Goal: Information Seeking & Learning: Learn about a topic

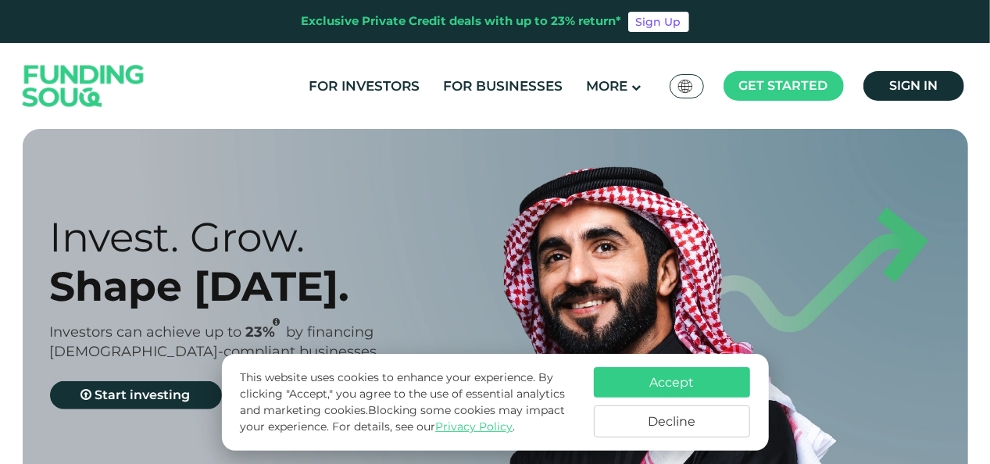
click at [670, 385] on button "Accept" at bounding box center [672, 382] width 156 height 30
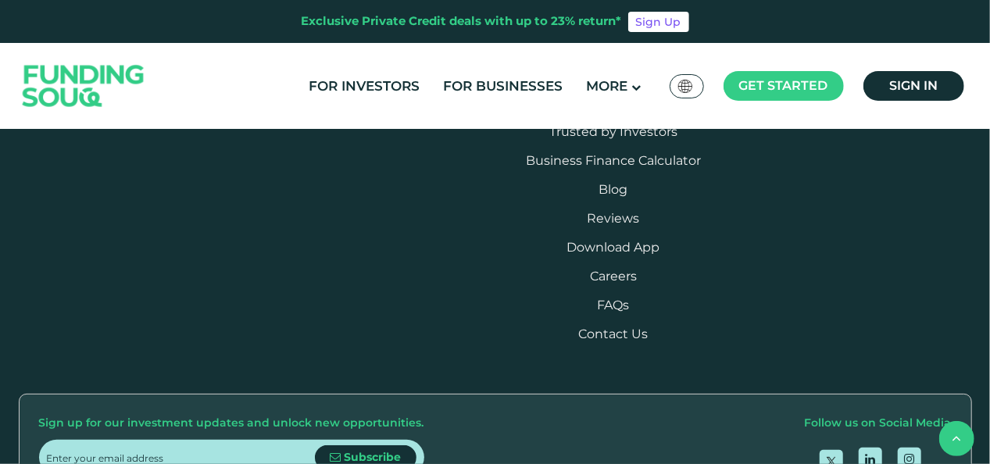
scroll to position [1718, 0]
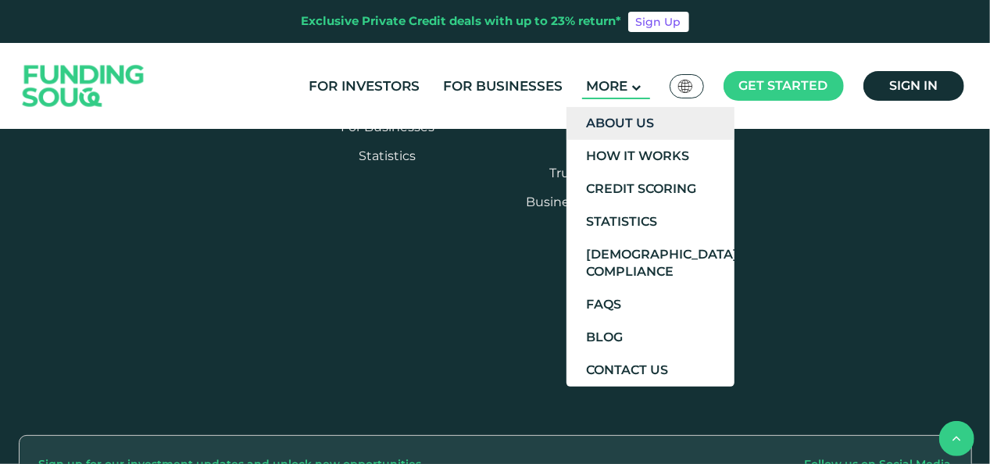
click at [614, 118] on link "About Us" at bounding box center [650, 123] width 168 height 33
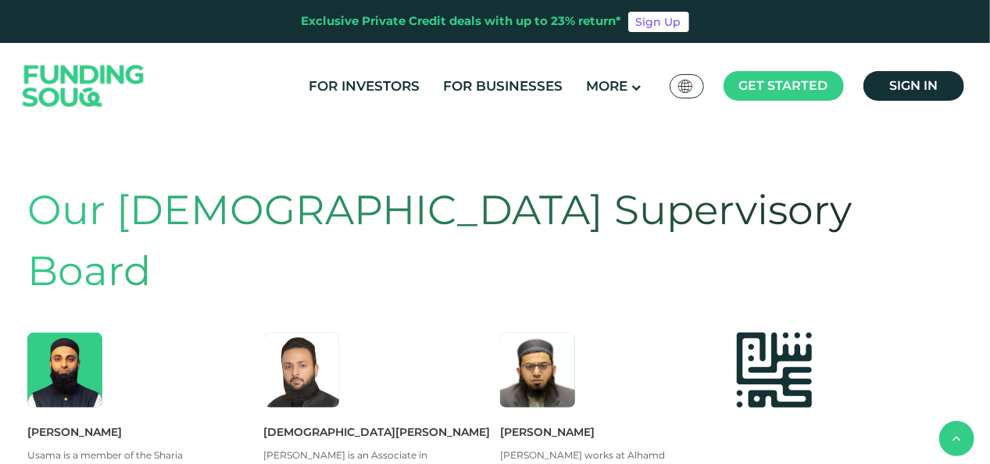
scroll to position [512, 0]
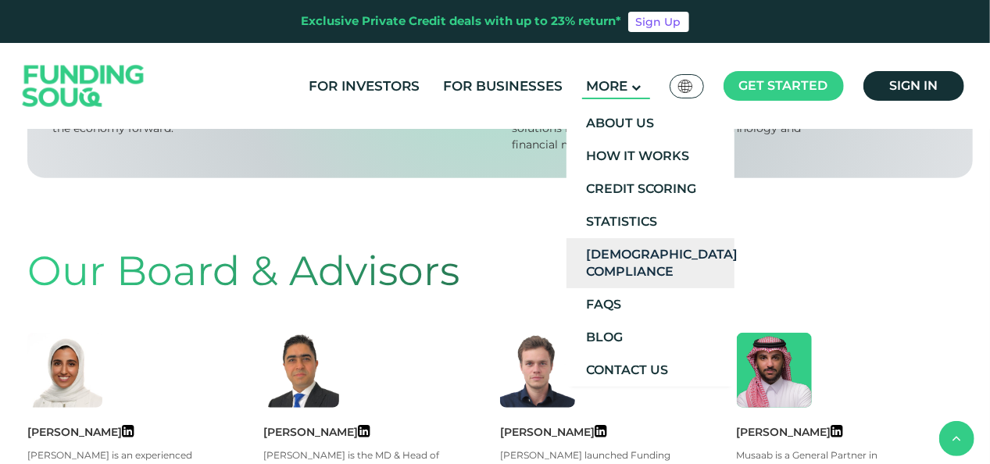
click at [622, 263] on link "[DEMOGRAPHIC_DATA] Compliance" at bounding box center [650, 263] width 168 height 50
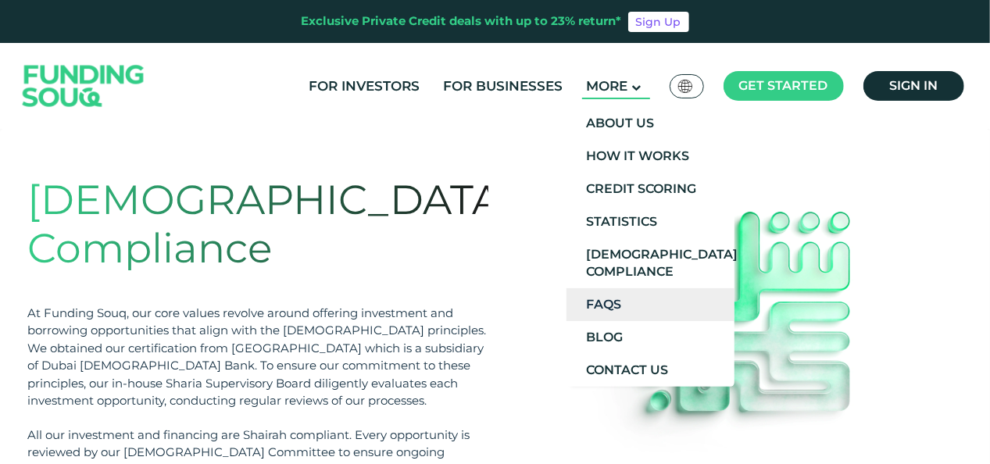
click at [604, 300] on link "FAQs" at bounding box center [650, 304] width 168 height 33
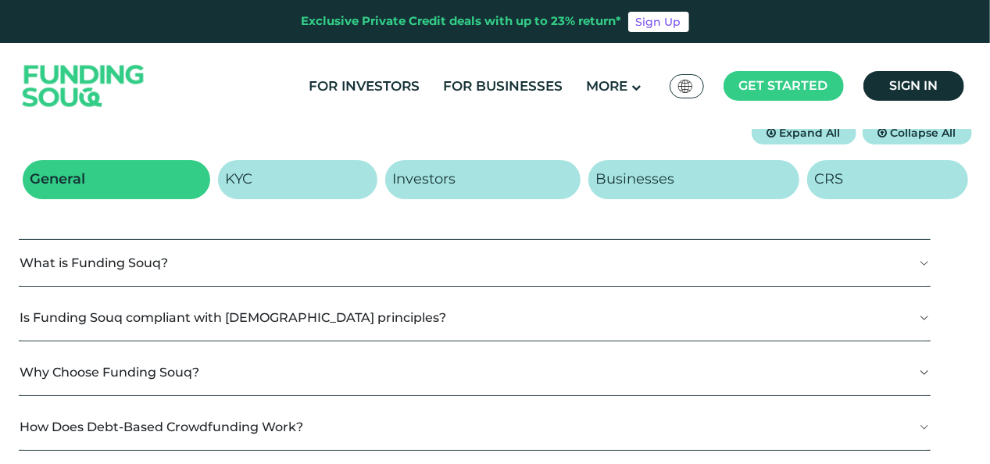
click at [305, 261] on button "What is Funding Souq?" at bounding box center [474, 263] width 911 height 46
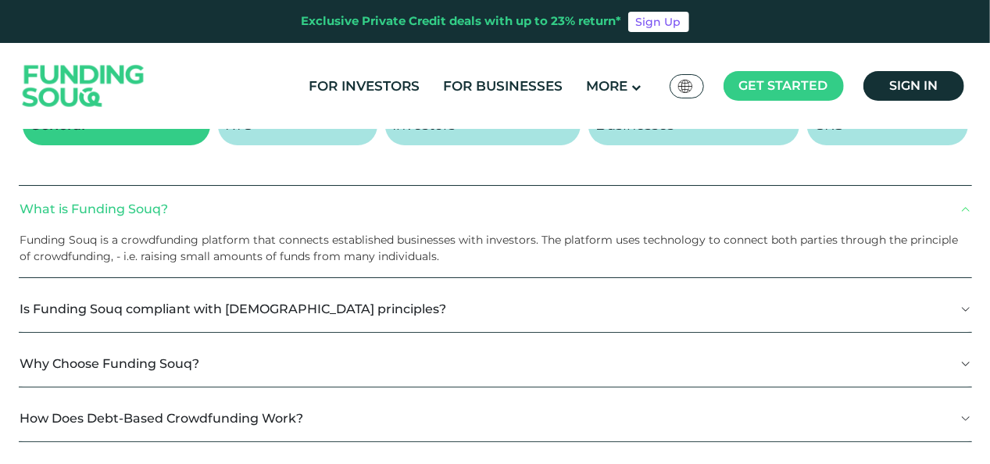
scroll to position [312, 0]
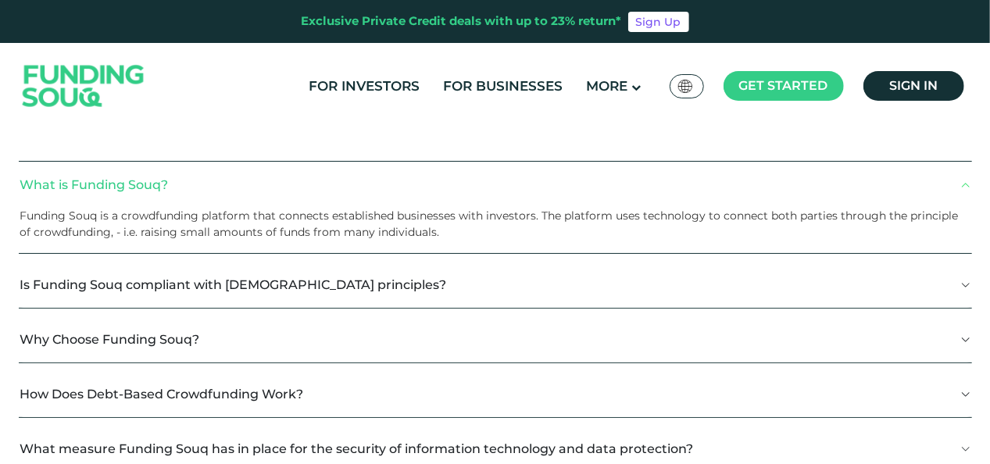
click at [400, 289] on button "Is Funding Souq compliant with Shariah principles?" at bounding box center [495, 285] width 953 height 46
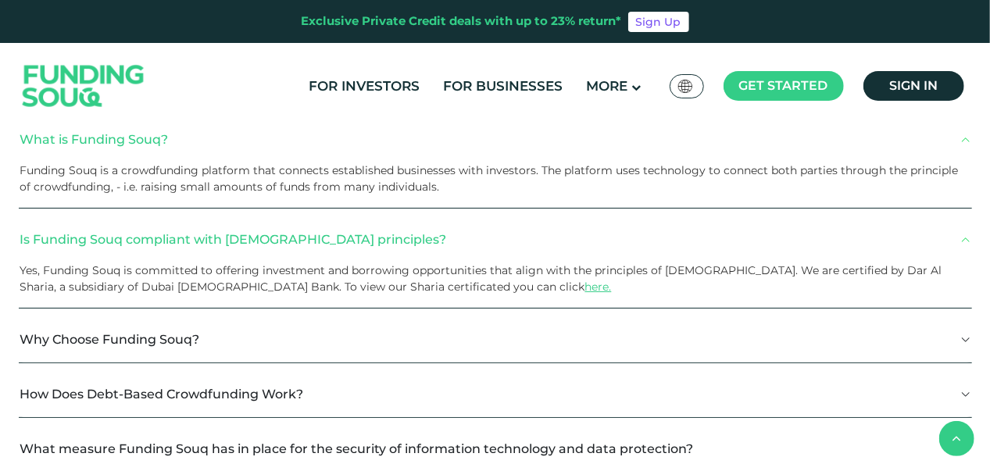
scroll to position [469, 0]
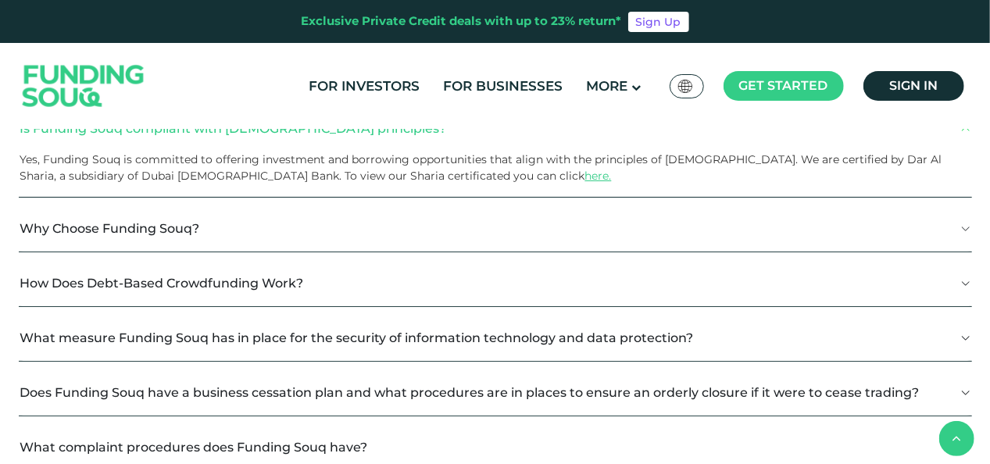
click at [274, 235] on button "Why Choose Funding Souq?" at bounding box center [495, 228] width 953 height 46
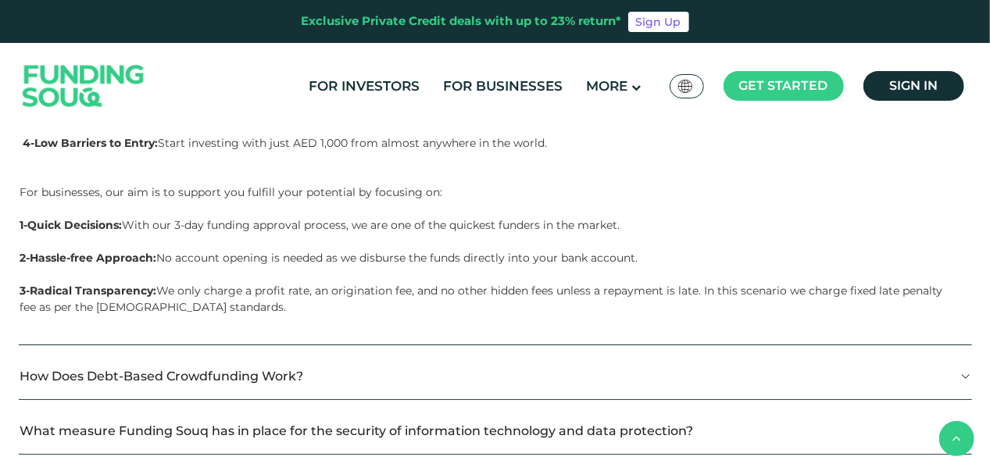
scroll to position [859, 0]
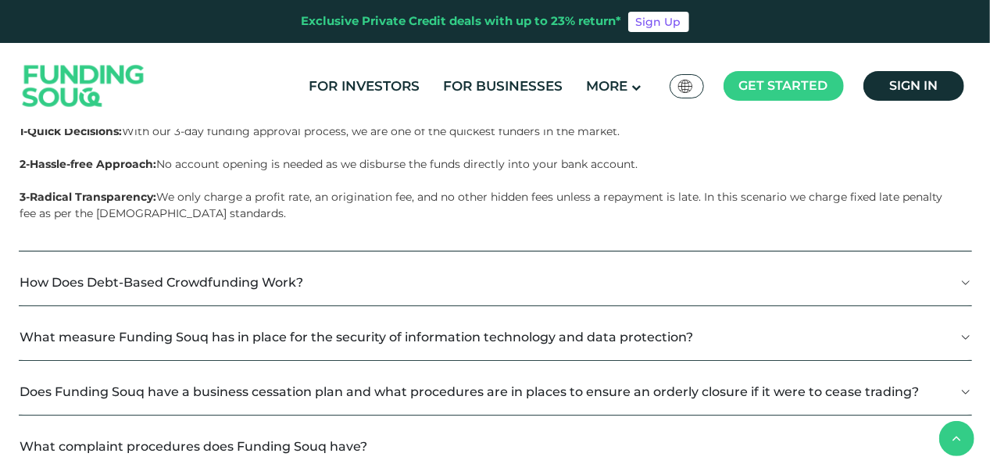
click at [331, 276] on button "How Does Debt-Based Crowdfunding Work?" at bounding box center [495, 282] width 953 height 46
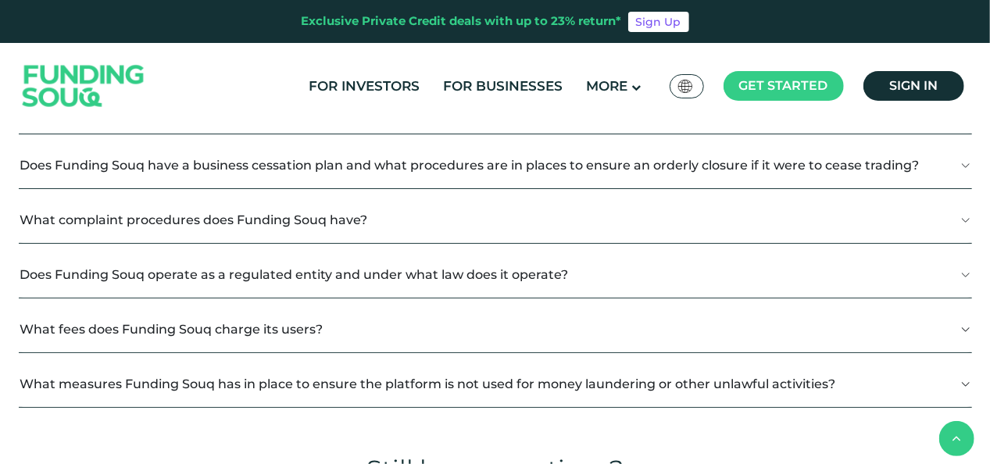
scroll to position [1328, 0]
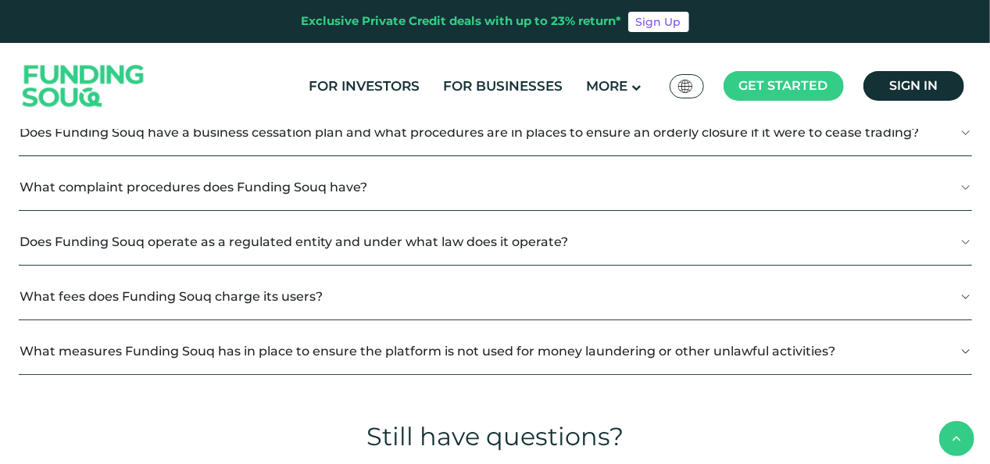
click at [390, 287] on button "What fees does Funding Souq charge its users?" at bounding box center [495, 296] width 953 height 46
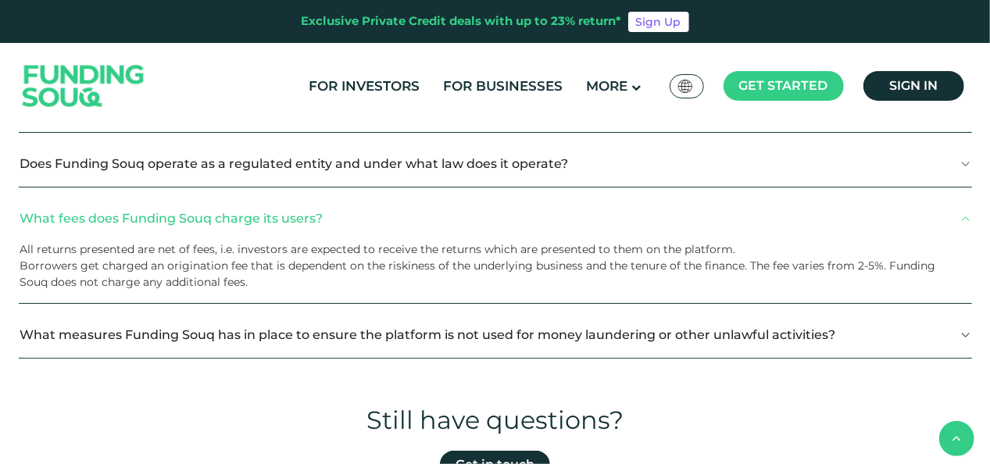
scroll to position [1484, 0]
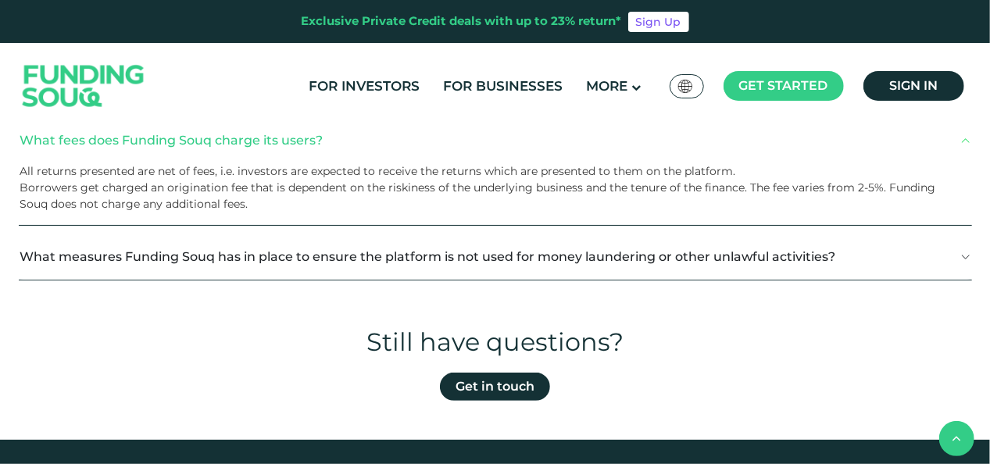
click at [462, 258] on button "What measures Funding Souq has in place to ensure the platform is not used for …" at bounding box center [495, 257] width 953 height 46
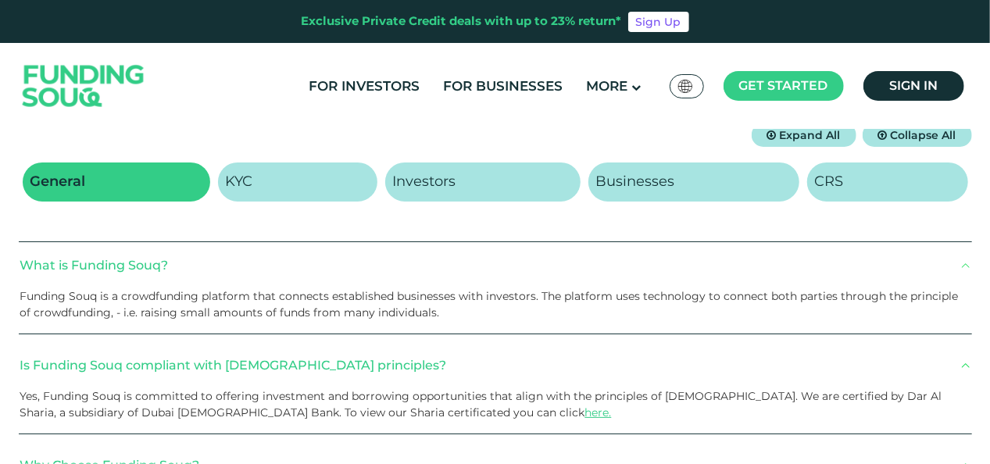
scroll to position [234, 0]
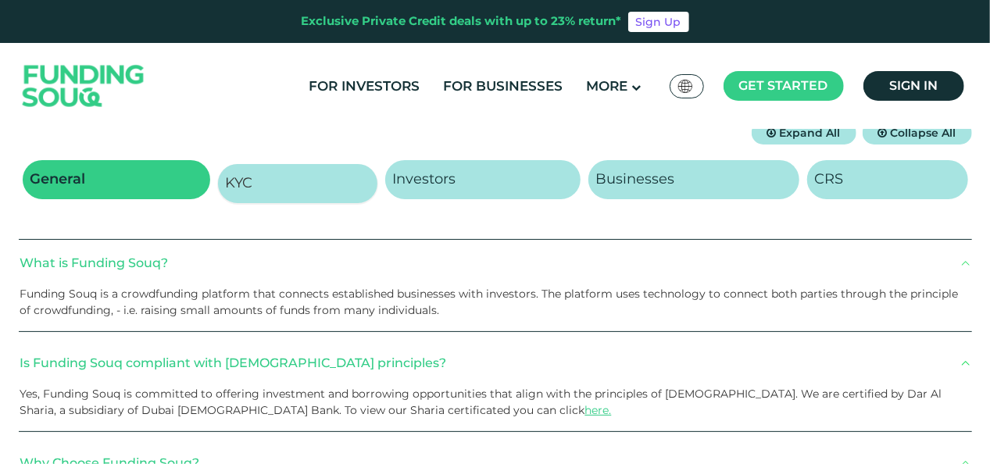
click at [267, 180] on link "KYC" at bounding box center [297, 183] width 159 height 39
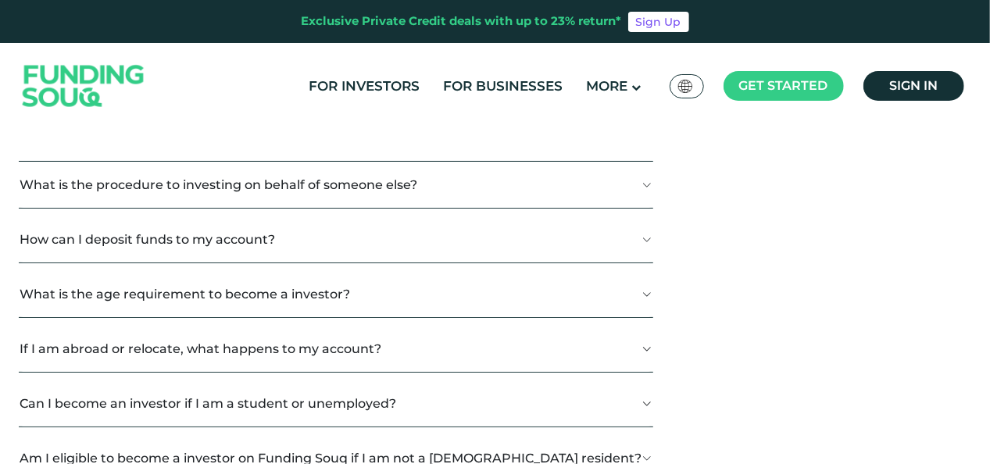
click at [459, 187] on button "What is the procedure to investing on behalf of someone else?" at bounding box center [336, 185] width 634 height 46
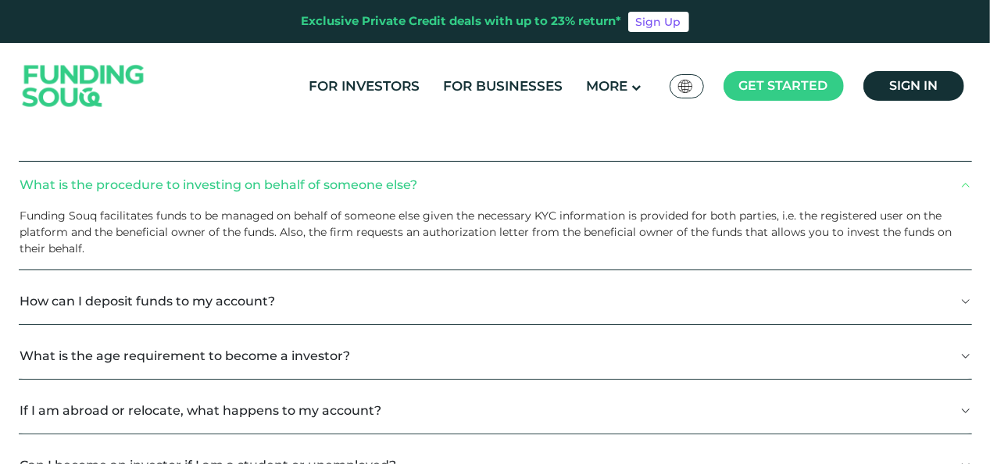
click at [320, 305] on button "How can I deposit funds to my account?" at bounding box center [495, 301] width 953 height 46
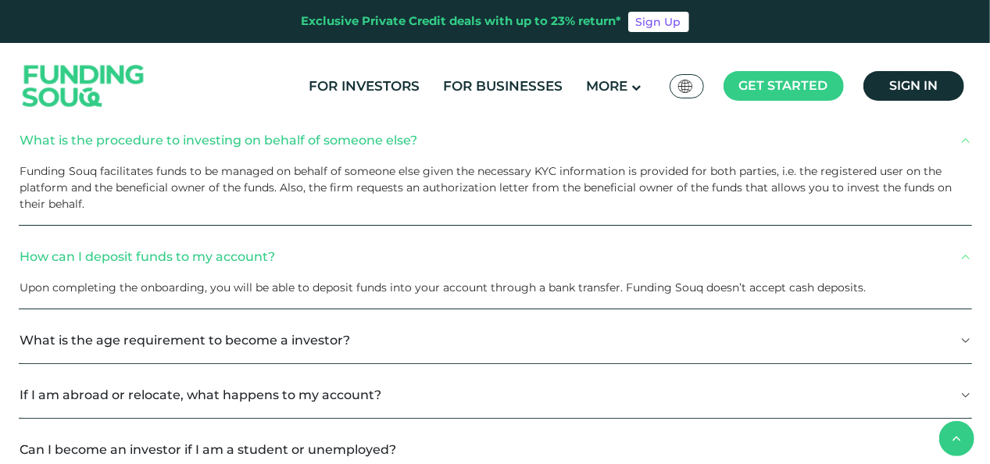
scroll to position [390, 0]
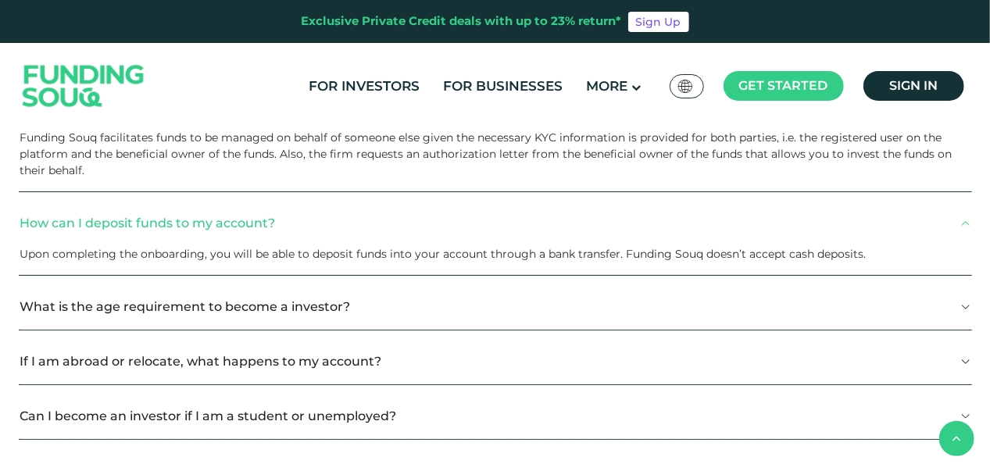
click at [291, 316] on button "What is the age requirement to become a investor?" at bounding box center [495, 307] width 953 height 46
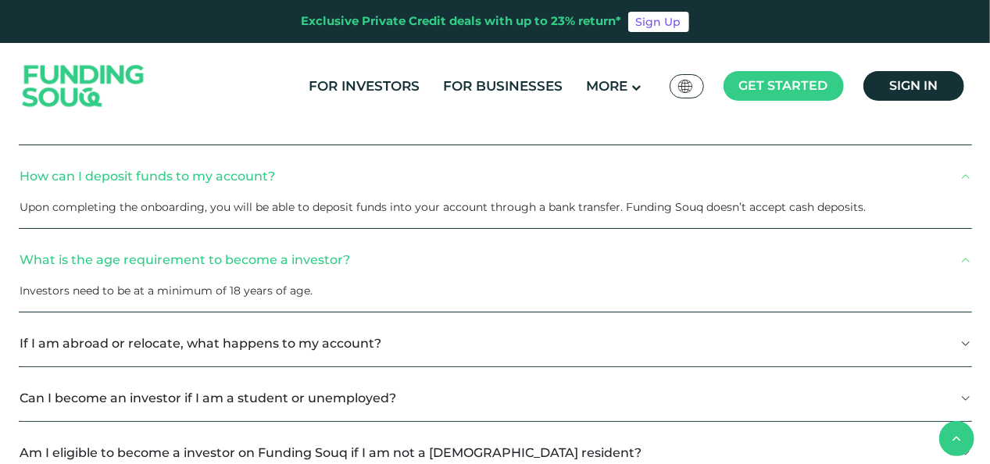
scroll to position [469, 0]
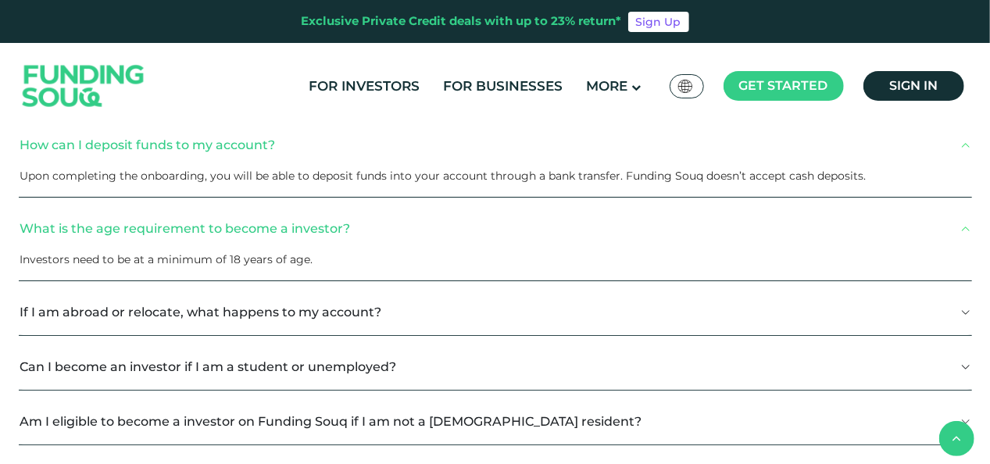
click at [356, 319] on button "If I am abroad or relocate, what happens to my account?" at bounding box center [495, 312] width 953 height 46
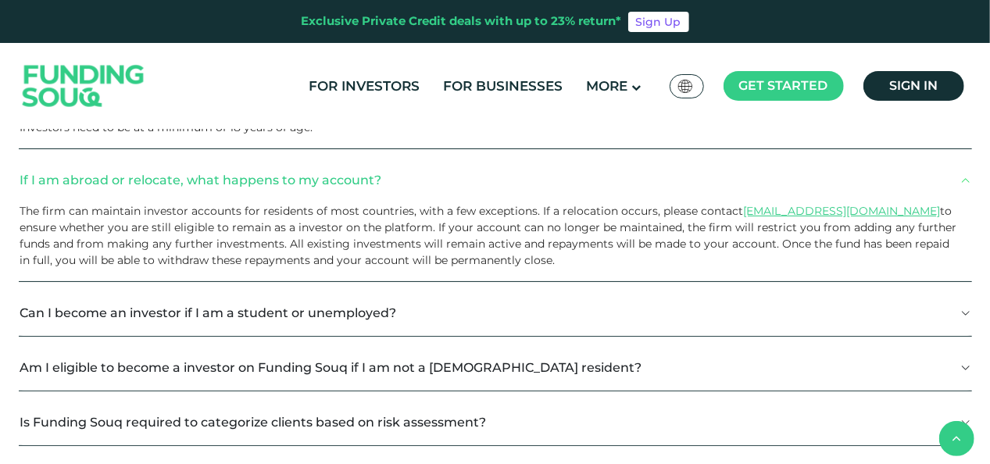
scroll to position [625, 0]
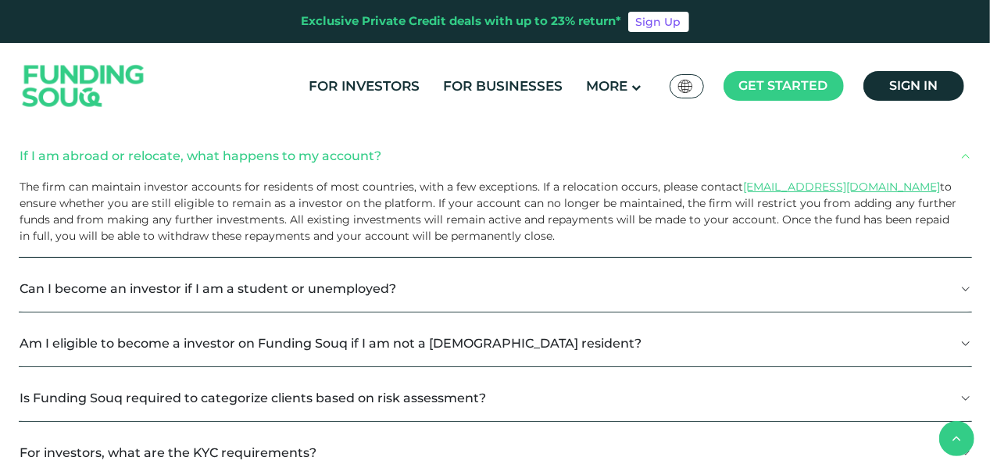
click at [333, 287] on button "Can I become an investor if I am a student or unemployed?" at bounding box center [495, 289] width 953 height 46
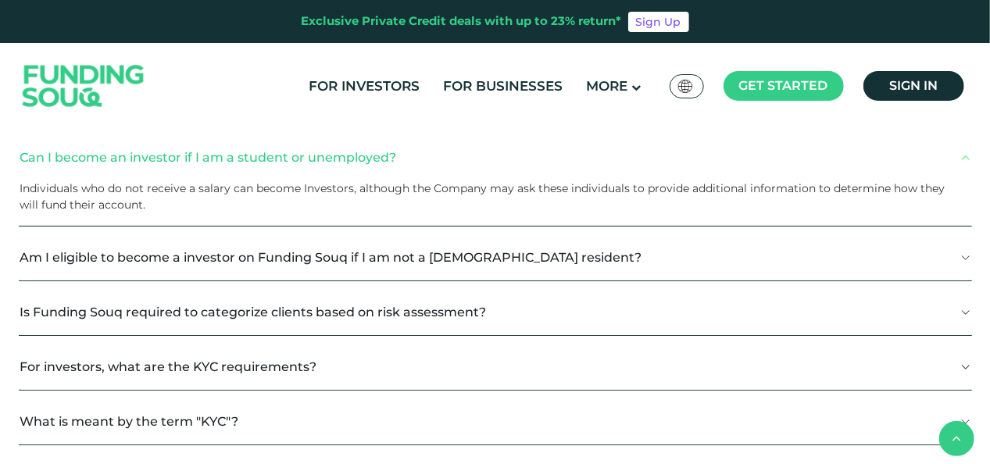
scroll to position [781, 0]
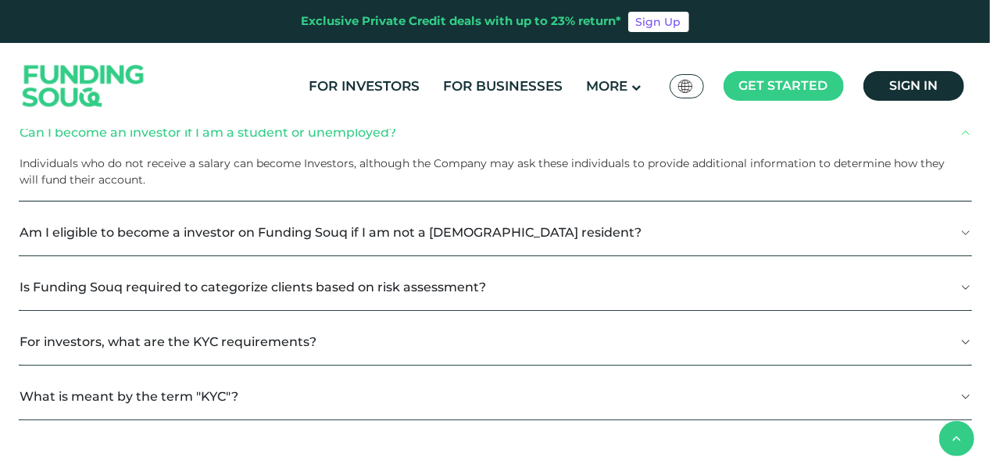
click at [511, 230] on button "Am I eligible to become a investor on Funding Souq if I am not a UAE resident?" at bounding box center [495, 232] width 953 height 46
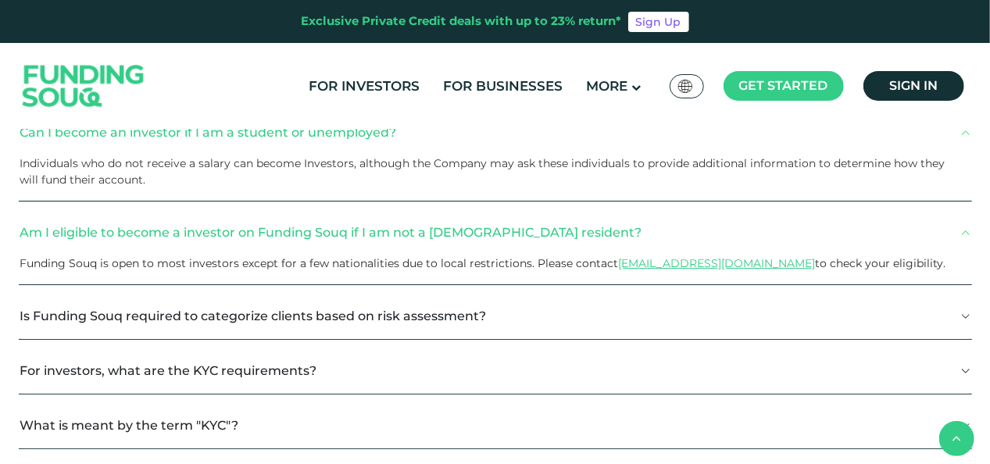
click at [351, 319] on button "Is Funding Souq required to categorize clients based on risk assessment?" at bounding box center [495, 316] width 953 height 46
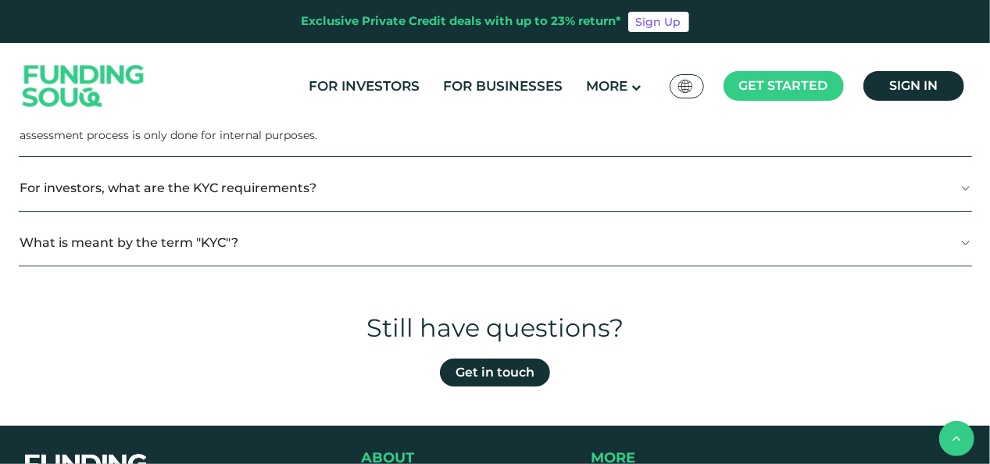
scroll to position [1015, 0]
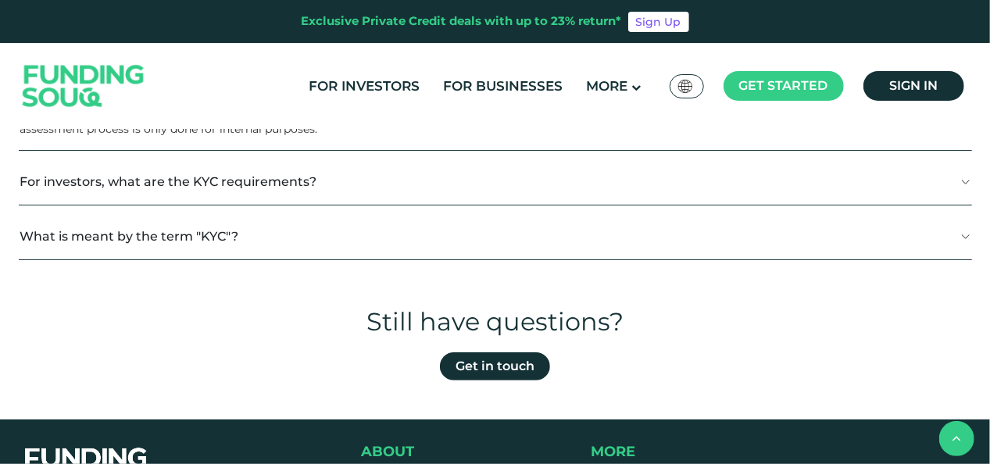
click at [316, 192] on button "For investors, what are the KYC requirements?" at bounding box center [495, 182] width 953 height 46
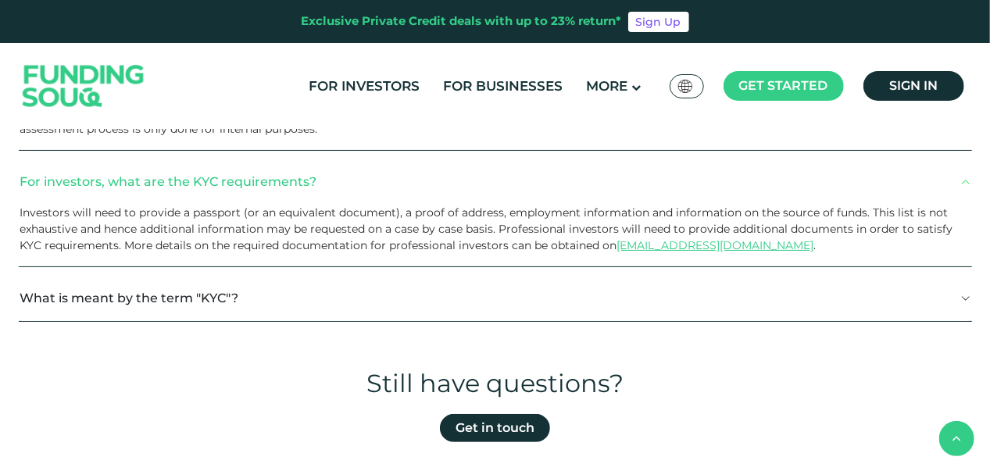
click at [148, 297] on button "What is meant by the term "KYC"?" at bounding box center [495, 298] width 953 height 46
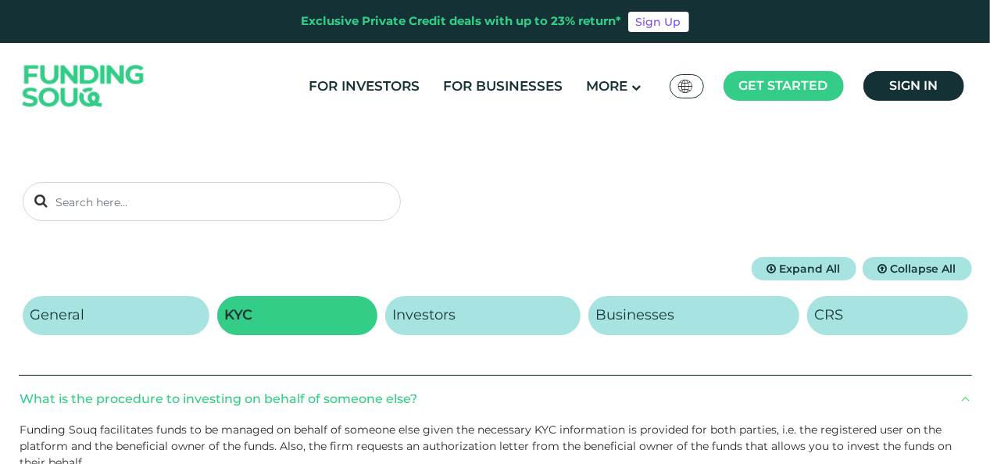
scroll to position [78, 0]
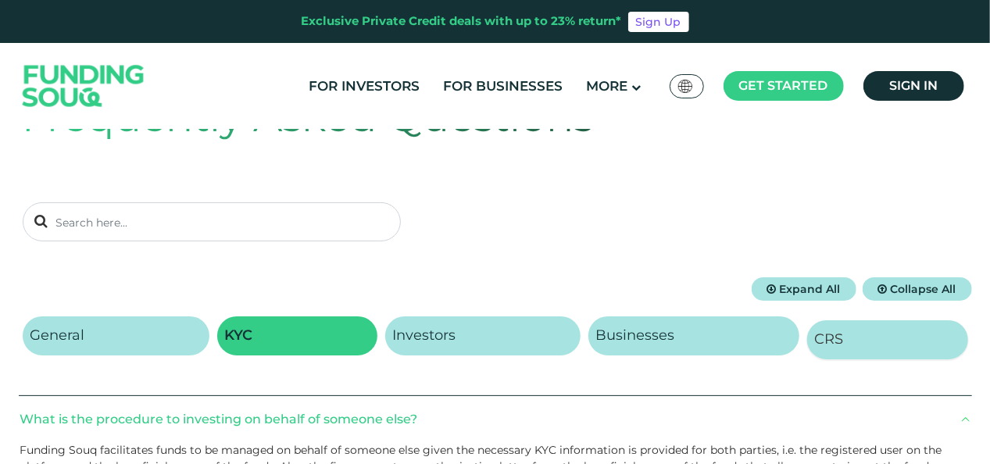
click at [827, 344] on h2 "CRS" at bounding box center [829, 339] width 29 height 17
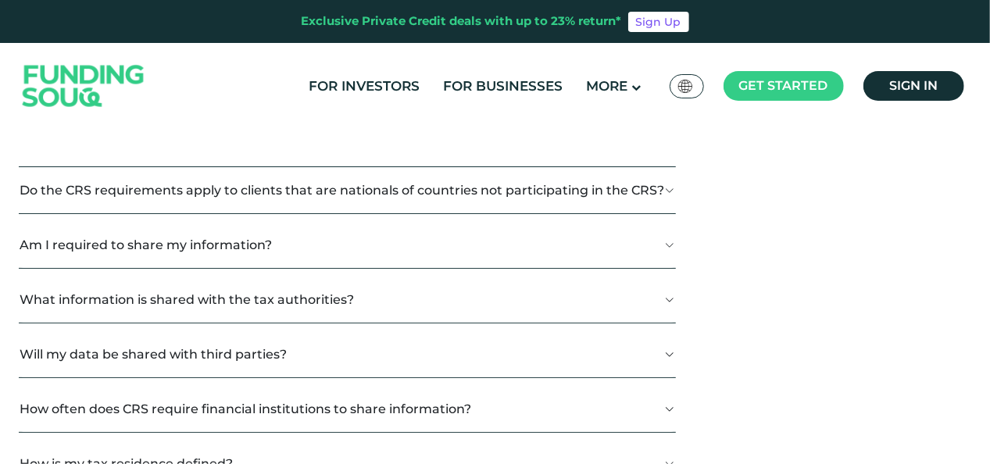
click at [352, 194] on button "Do the CRS requirements apply to clients that are nationals of countries not pa…" at bounding box center [347, 190] width 657 height 46
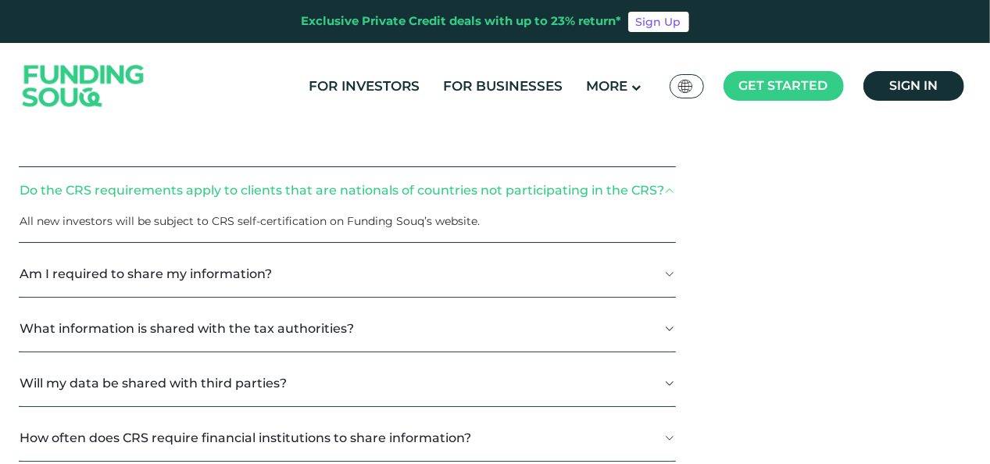
click at [251, 278] on button "Am I required to share my information?" at bounding box center [347, 274] width 657 height 46
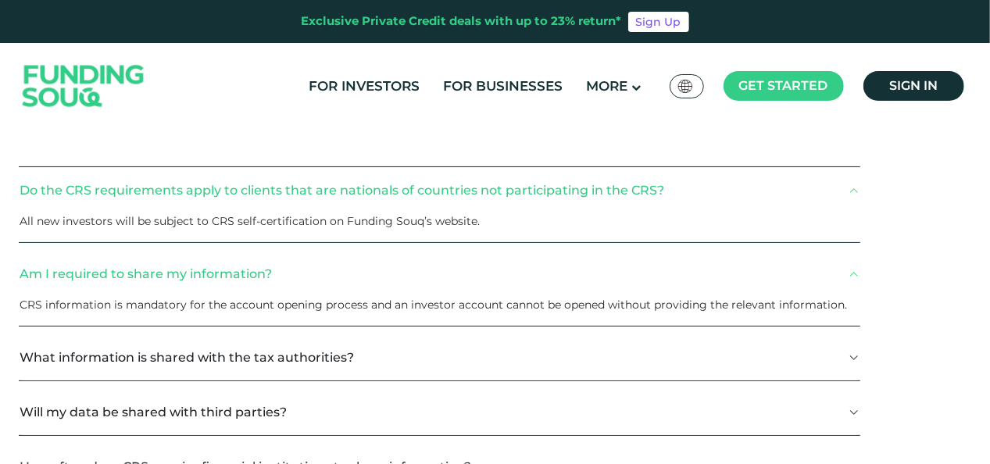
click at [231, 358] on button "What information is shared with the tax authorities?" at bounding box center [439, 357] width 841 height 46
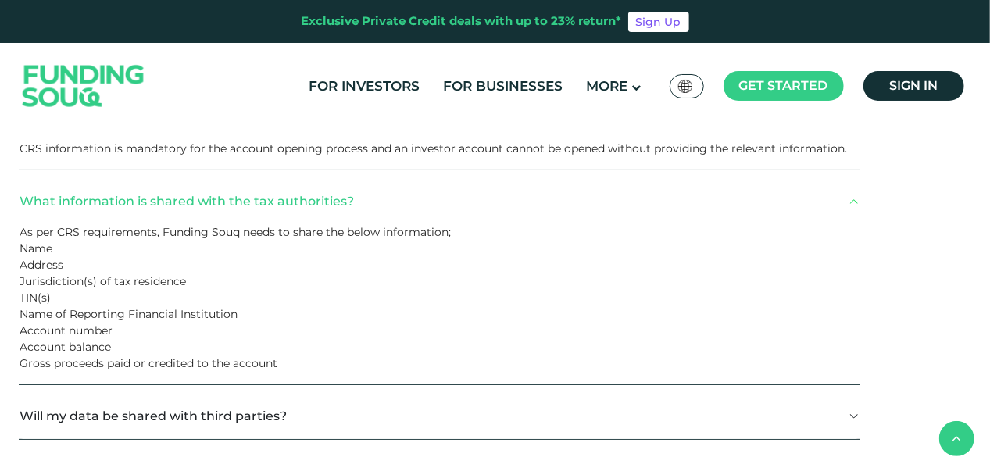
scroll to position [541, 0]
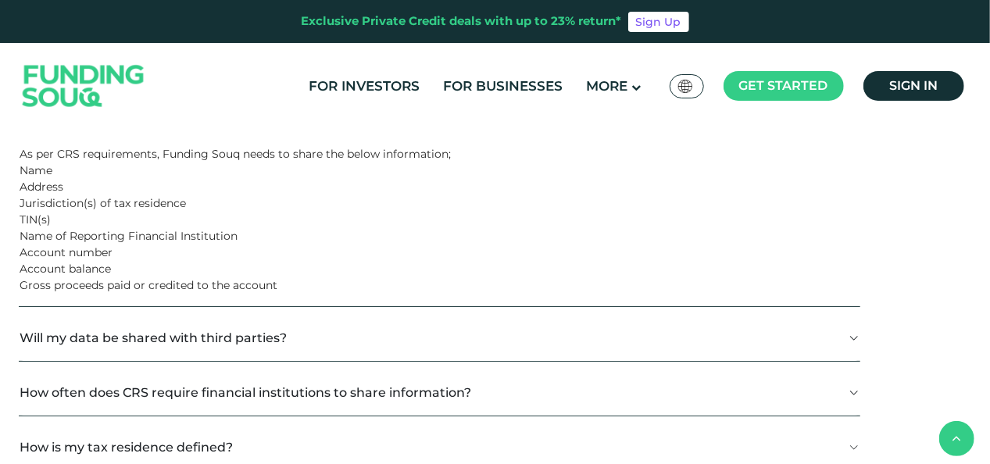
click at [255, 337] on button "Will my data be shared with third parties?" at bounding box center [439, 338] width 841 height 46
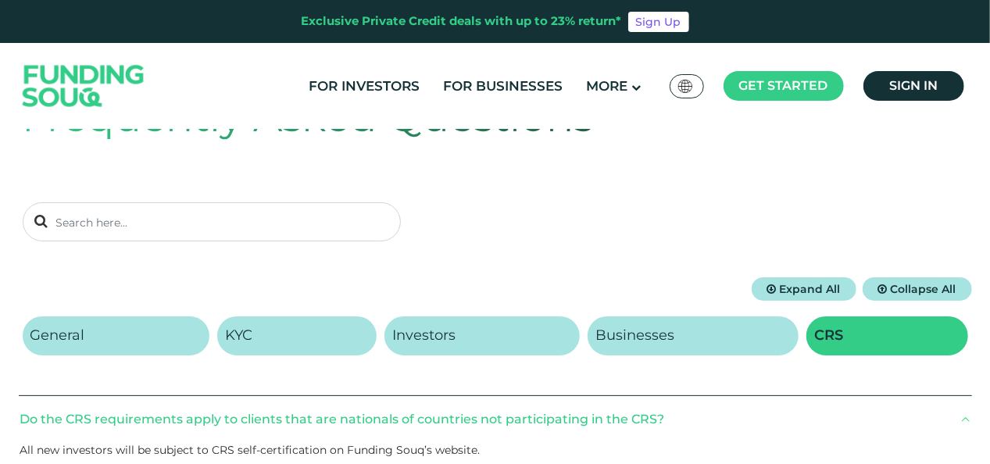
scroll to position [0, 0]
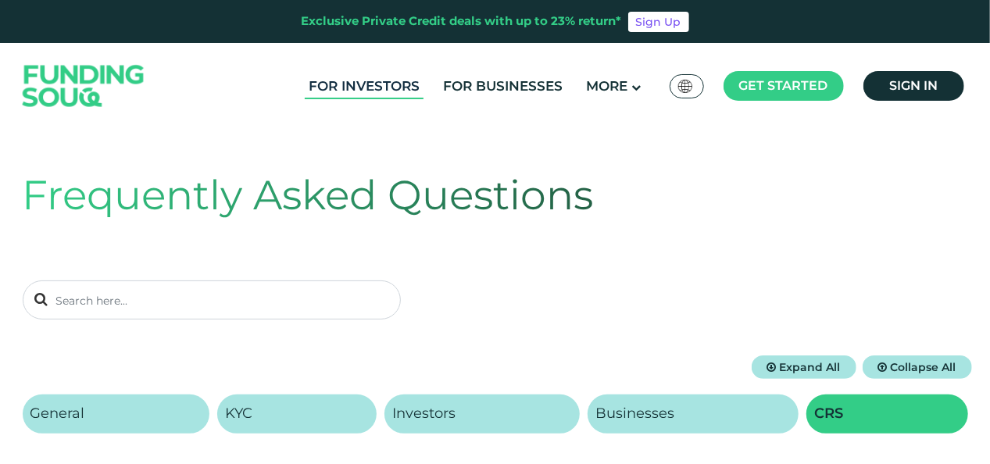
click at [342, 81] on link "For Investors" at bounding box center [364, 86] width 119 height 26
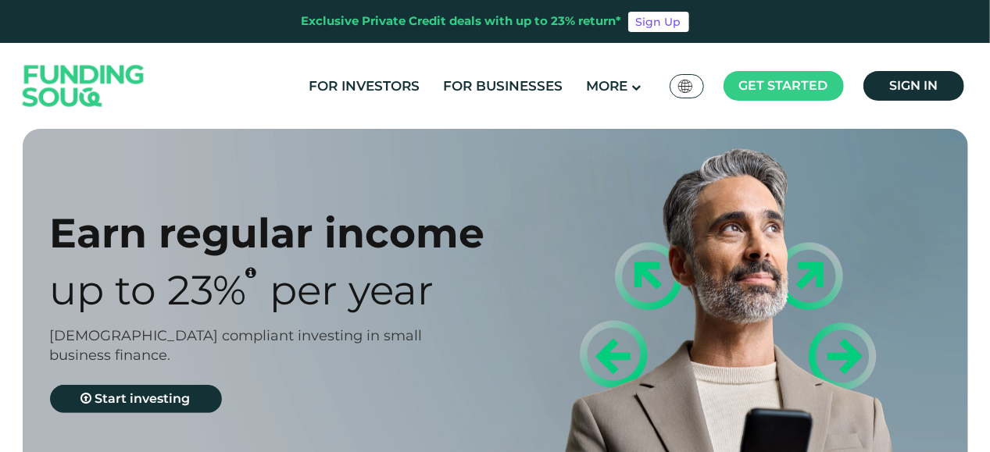
click at [187, 66] on div "For Investors For Businesses More About Us Global عربي" at bounding box center [495, 86] width 953 height 86
